Goal: Communication & Community: Answer question/provide support

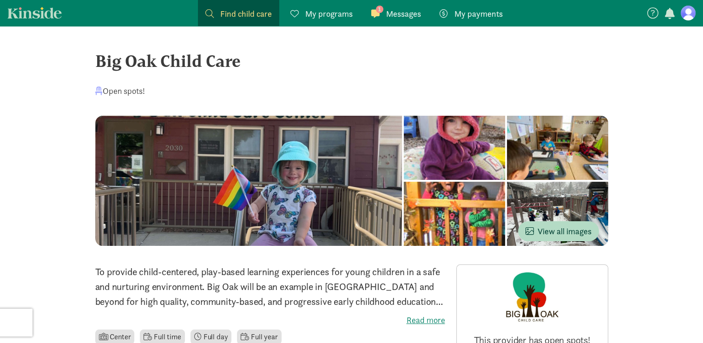
click at [385, 16] on div "1 Messages Messages" at bounding box center [396, 13] width 50 height 13
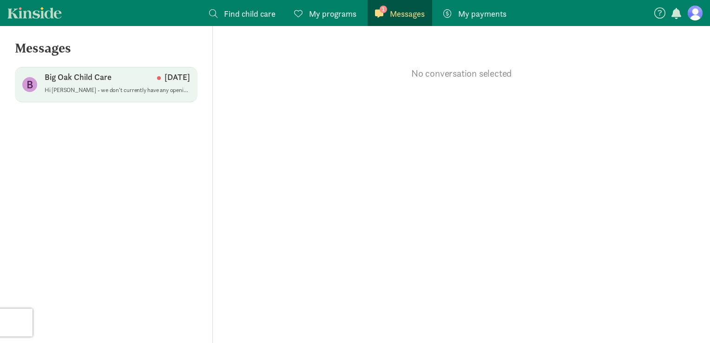
click at [110, 90] on p "Hi [PERSON_NAME] - we don't currently have any openings for a [DEMOGRAPHIC_DATA…" at bounding box center [117, 89] width 145 height 7
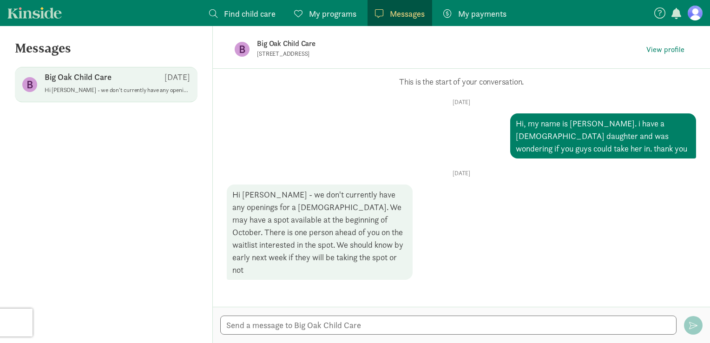
click at [383, 301] on div "Opps, something went wrong :( Retry This is the start of your conversation. [DA…" at bounding box center [461, 188] width 497 height 238
click at [360, 277] on div "Opps, something went wrong :( Retry This is the start of your conversation. [DA…" at bounding box center [461, 188] width 497 height 238
click at [342, 303] on div "Opps, something went wrong :( Retry This is the start of your conversation. [DA…" at bounding box center [461, 188] width 497 height 238
click at [241, 323] on textarea at bounding box center [448, 325] width 456 height 19
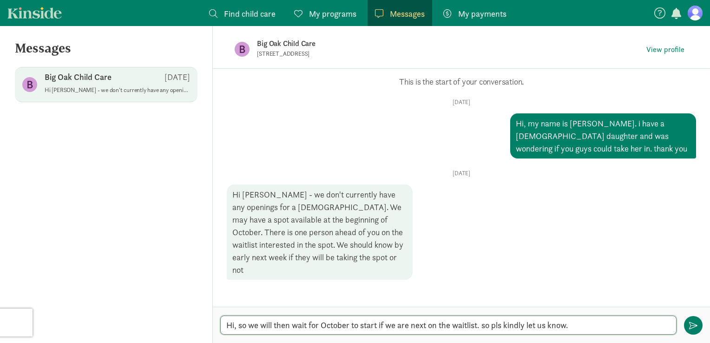
type textarea "Hi, so we will then wait for October to start if we are next on the waitlist. s…"
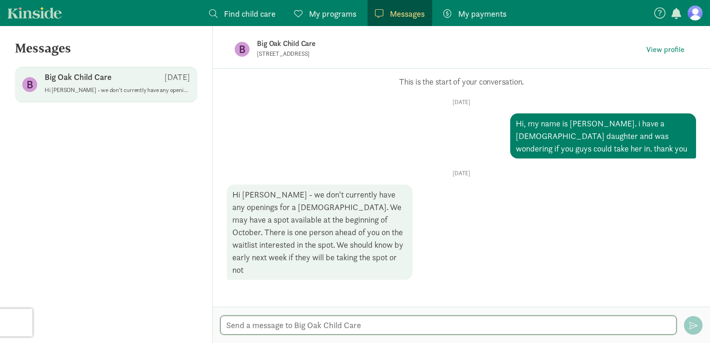
scroll to position [30, 0]
